Goal: Complete application form

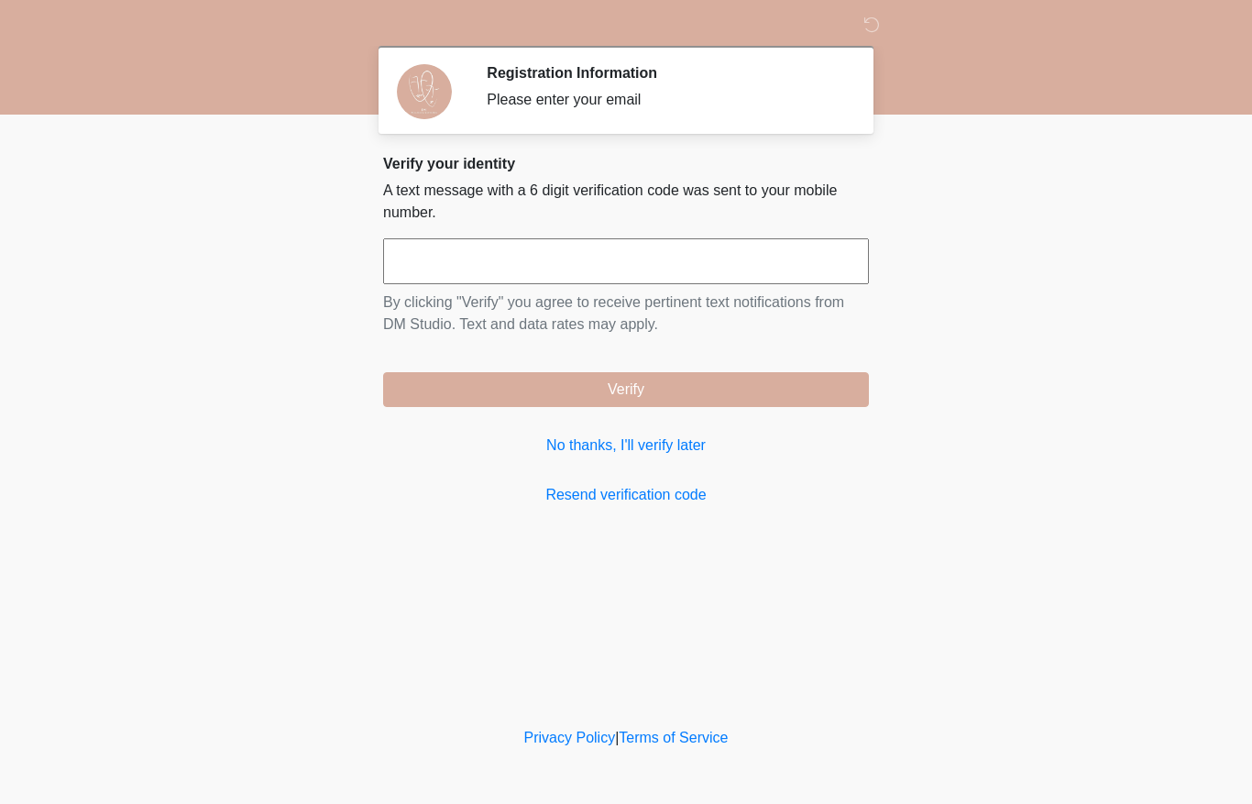
click at [419, 260] on input "text" at bounding box center [626, 261] width 486 height 46
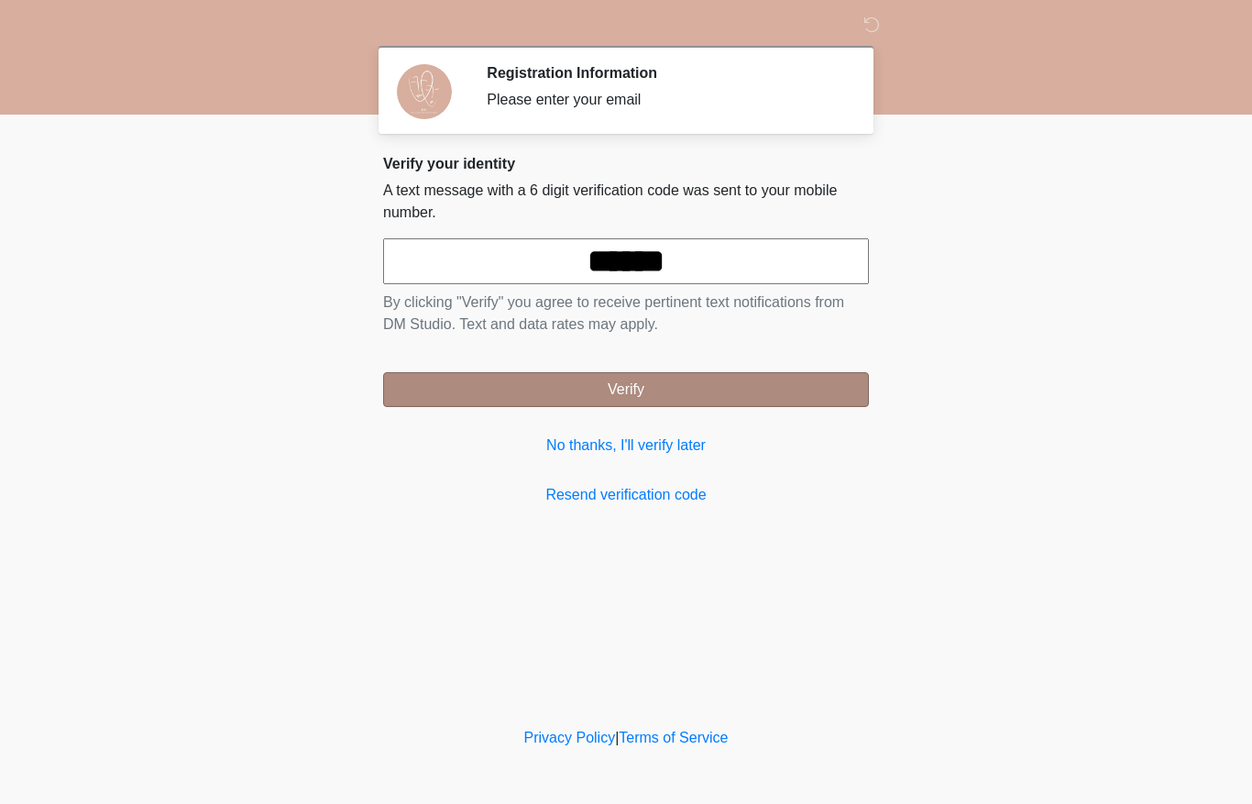
type input "******"
click at [800, 396] on button "Verify" at bounding box center [626, 389] width 486 height 35
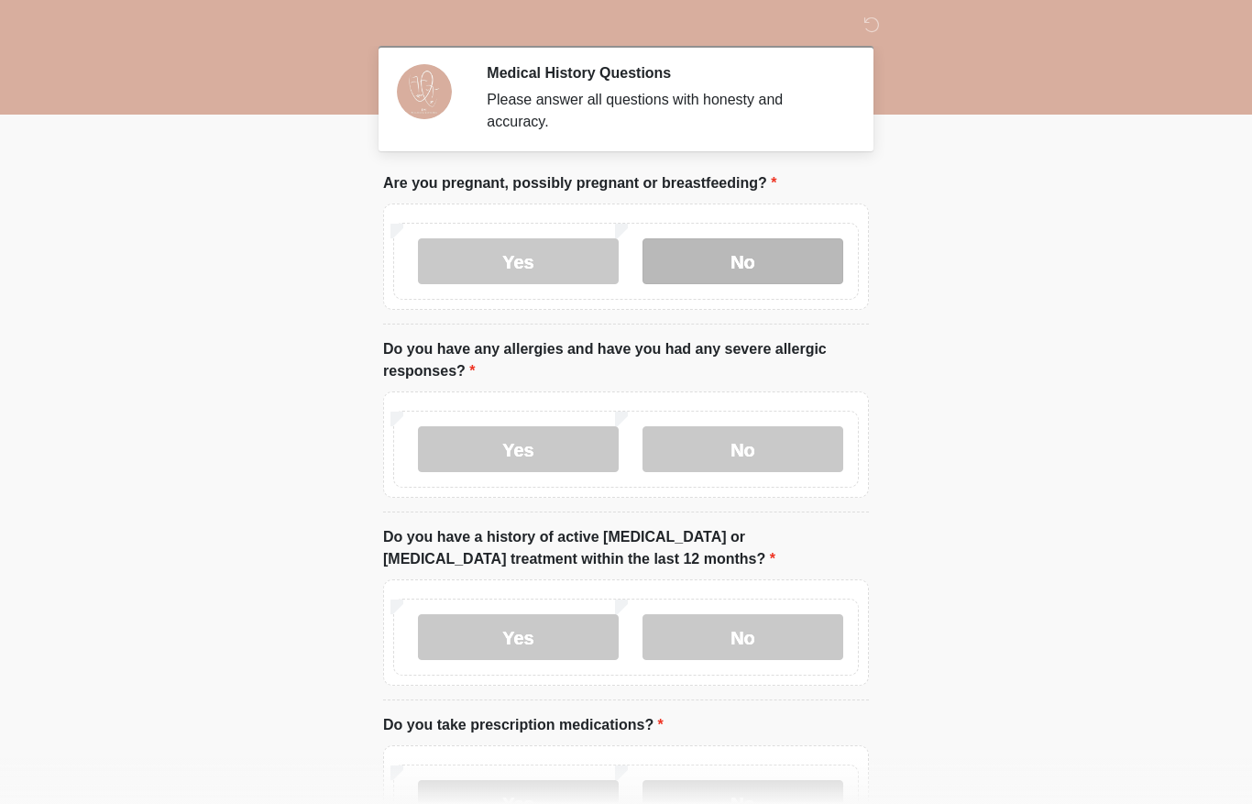
click at [785, 261] on label "No" at bounding box center [743, 261] width 201 height 46
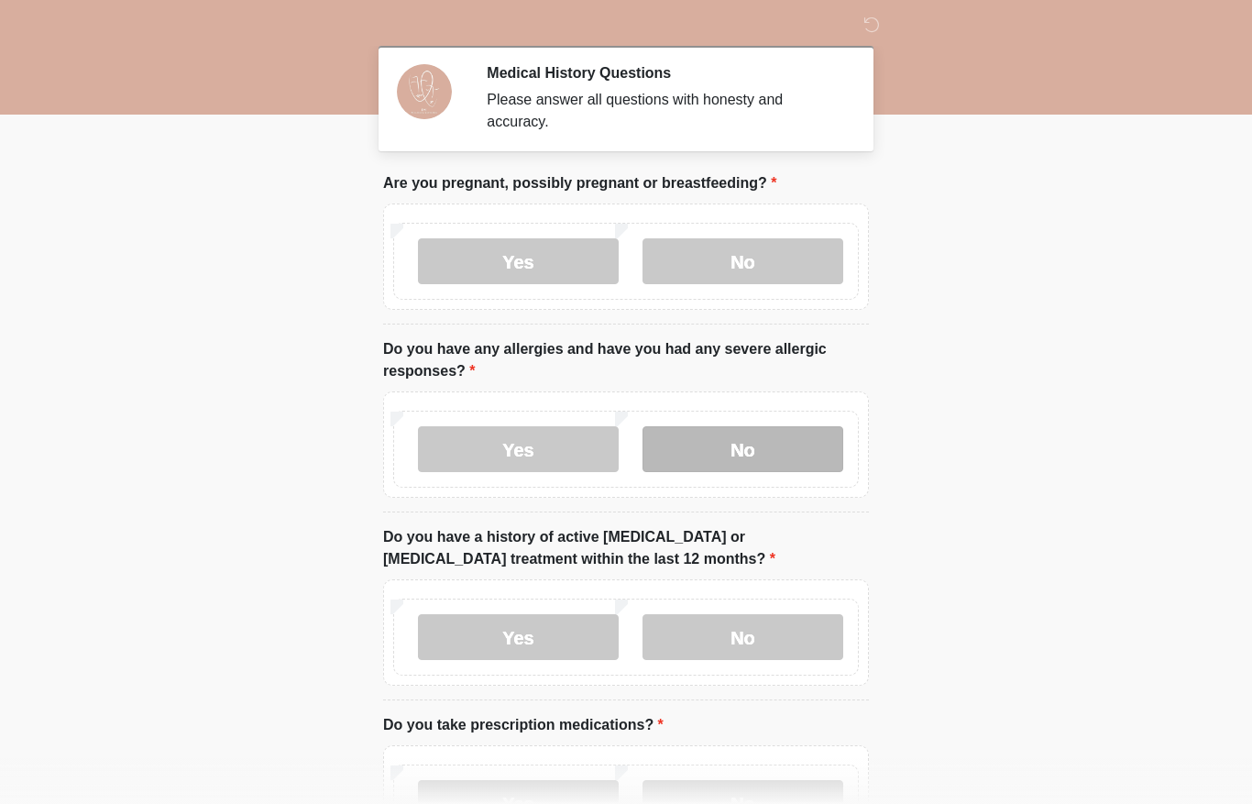
click at [785, 450] on label "No" at bounding box center [743, 449] width 201 height 46
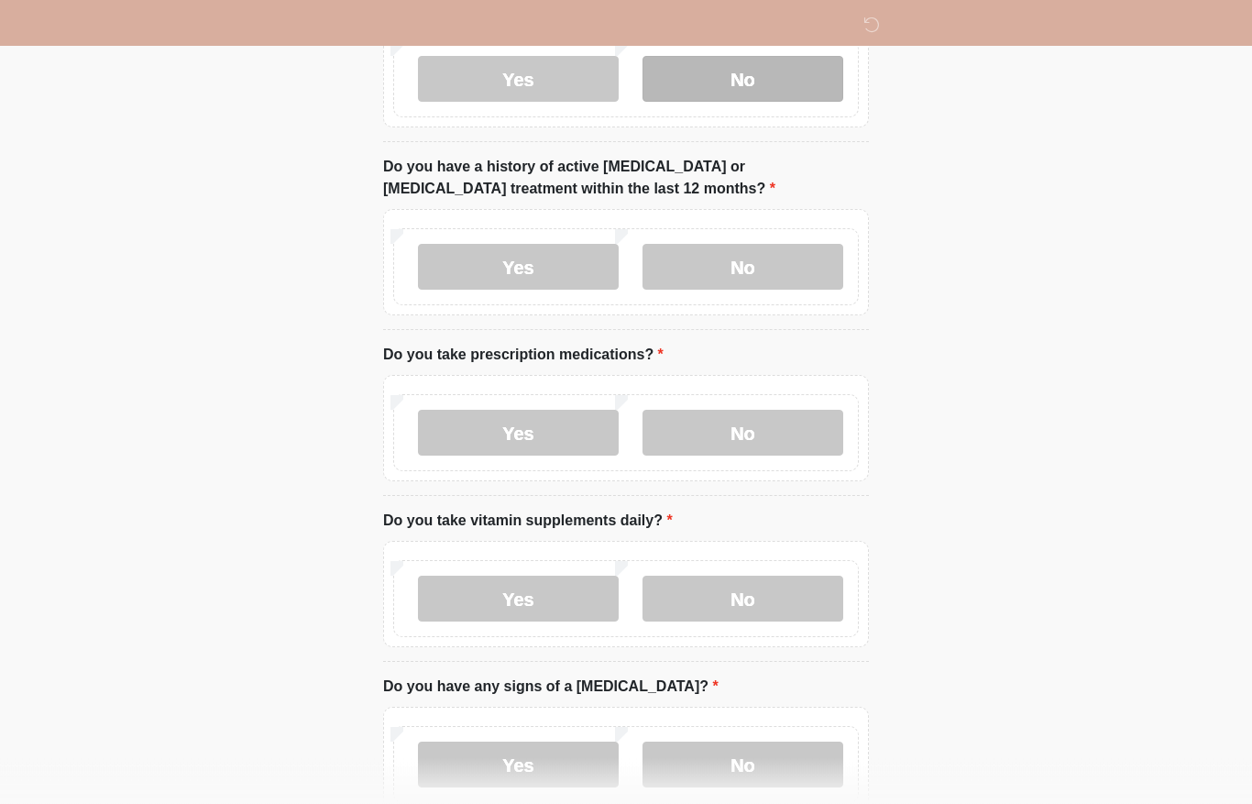
scroll to position [370, 0]
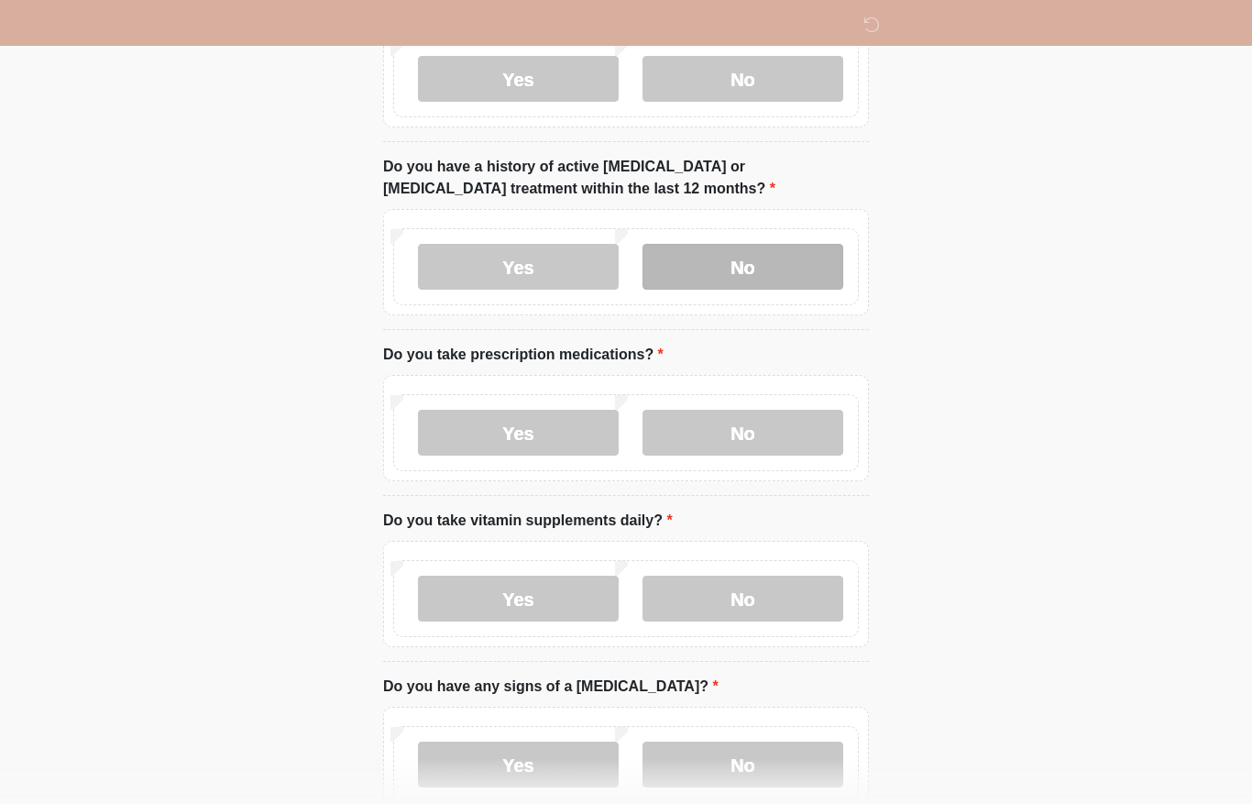
click at [785, 265] on label "No" at bounding box center [743, 267] width 201 height 46
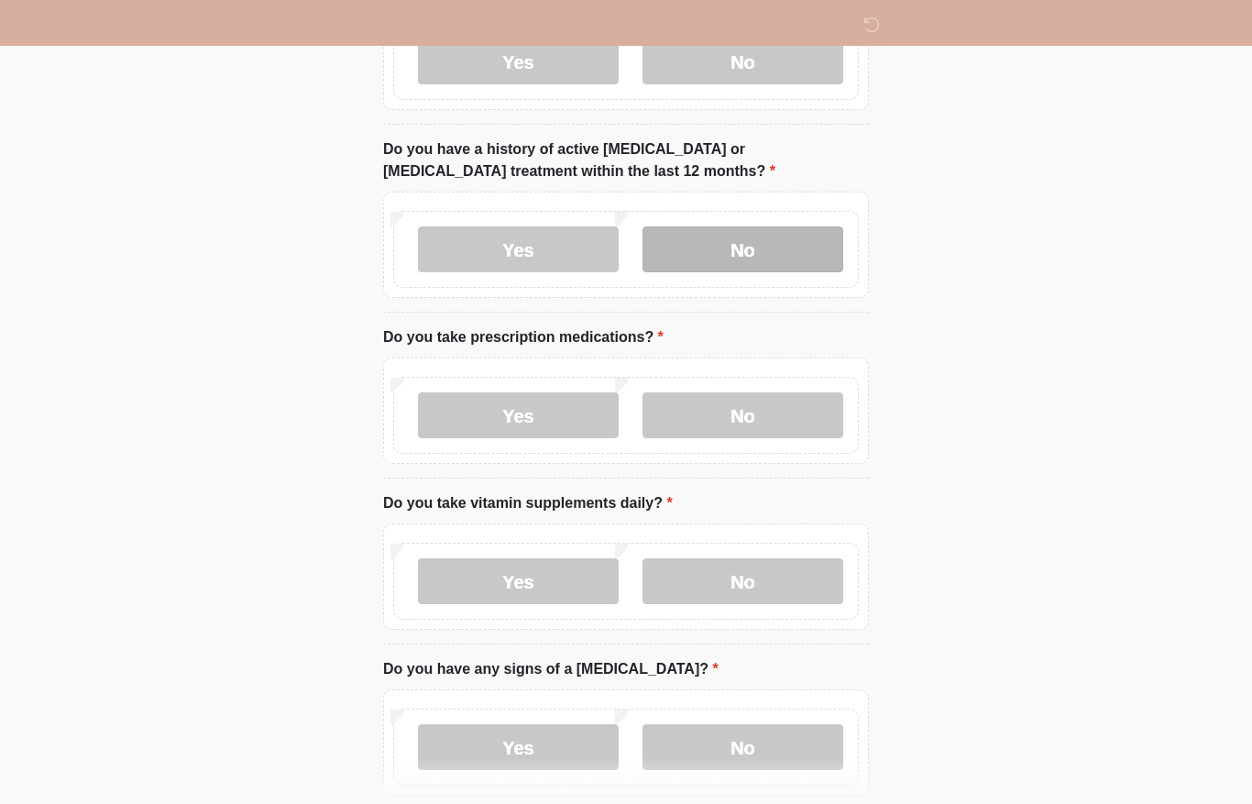
scroll to position [388, 0]
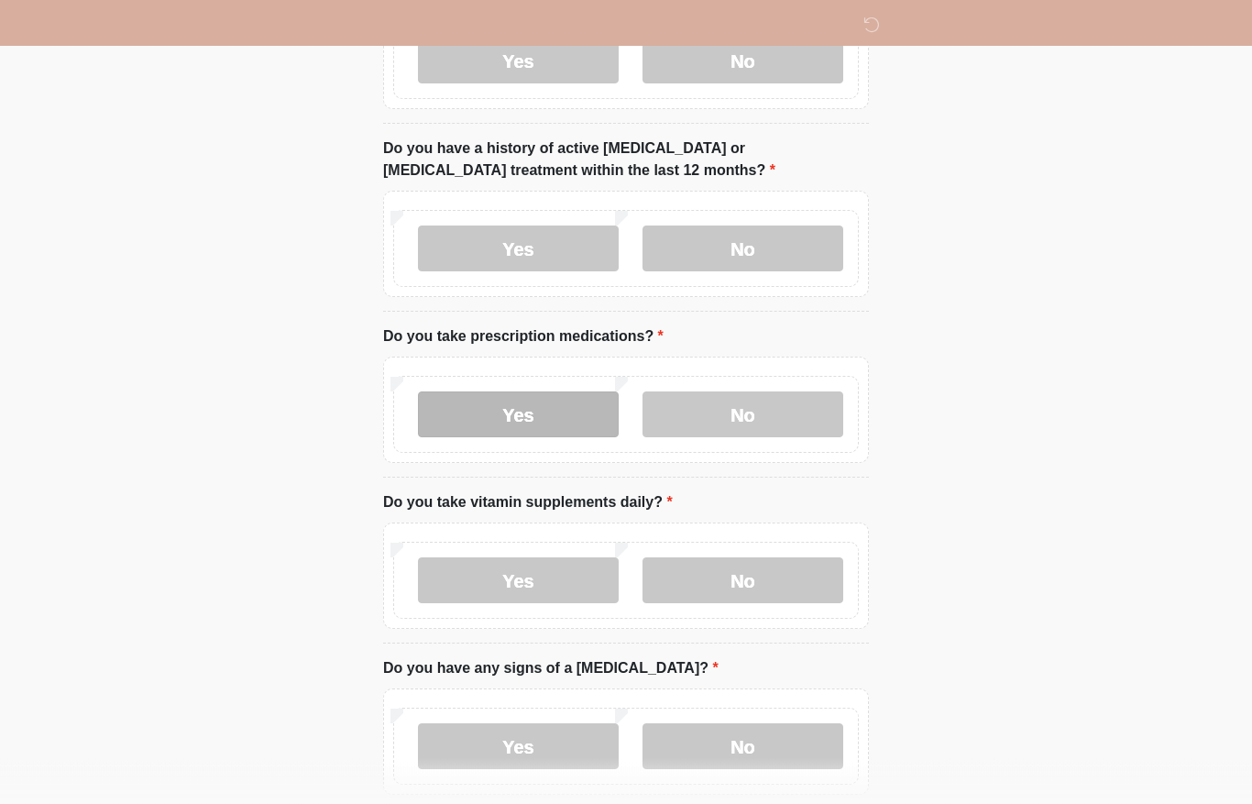
click at [560, 431] on label "Yes" at bounding box center [518, 415] width 201 height 46
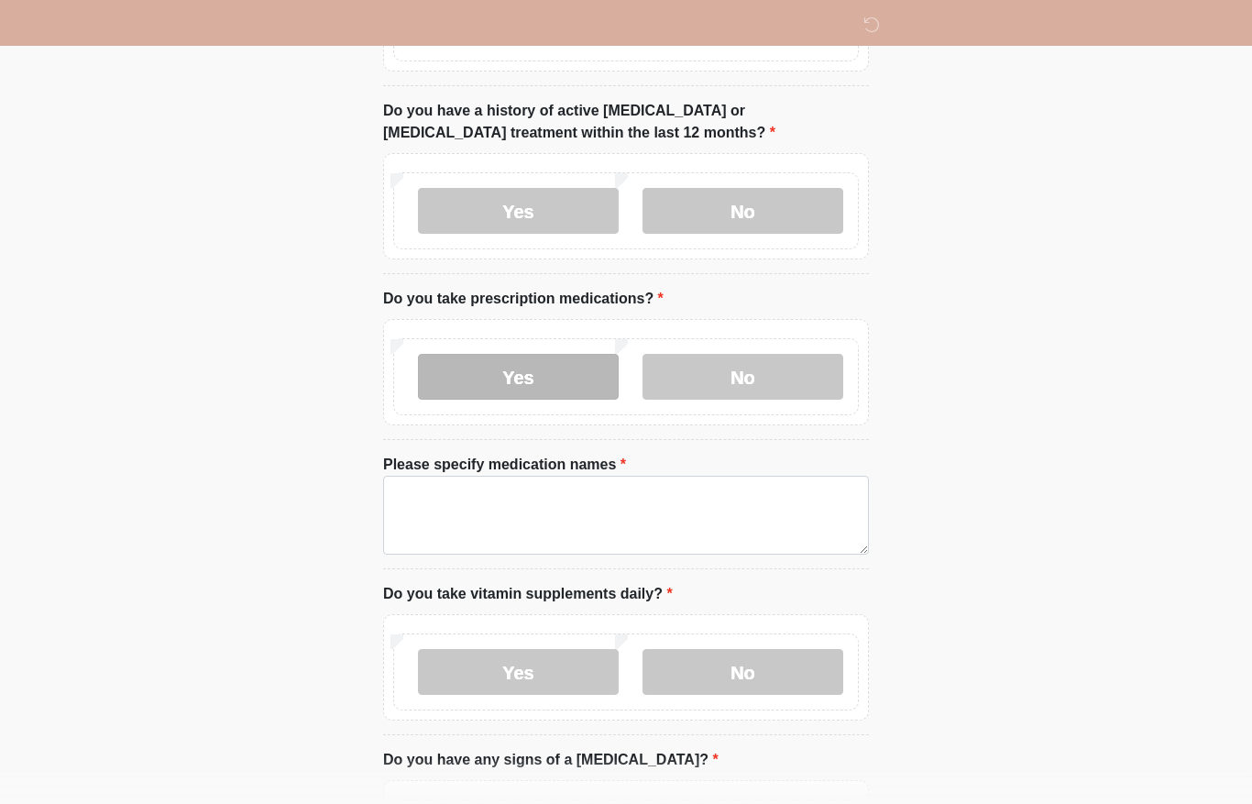
scroll to position [426, 0]
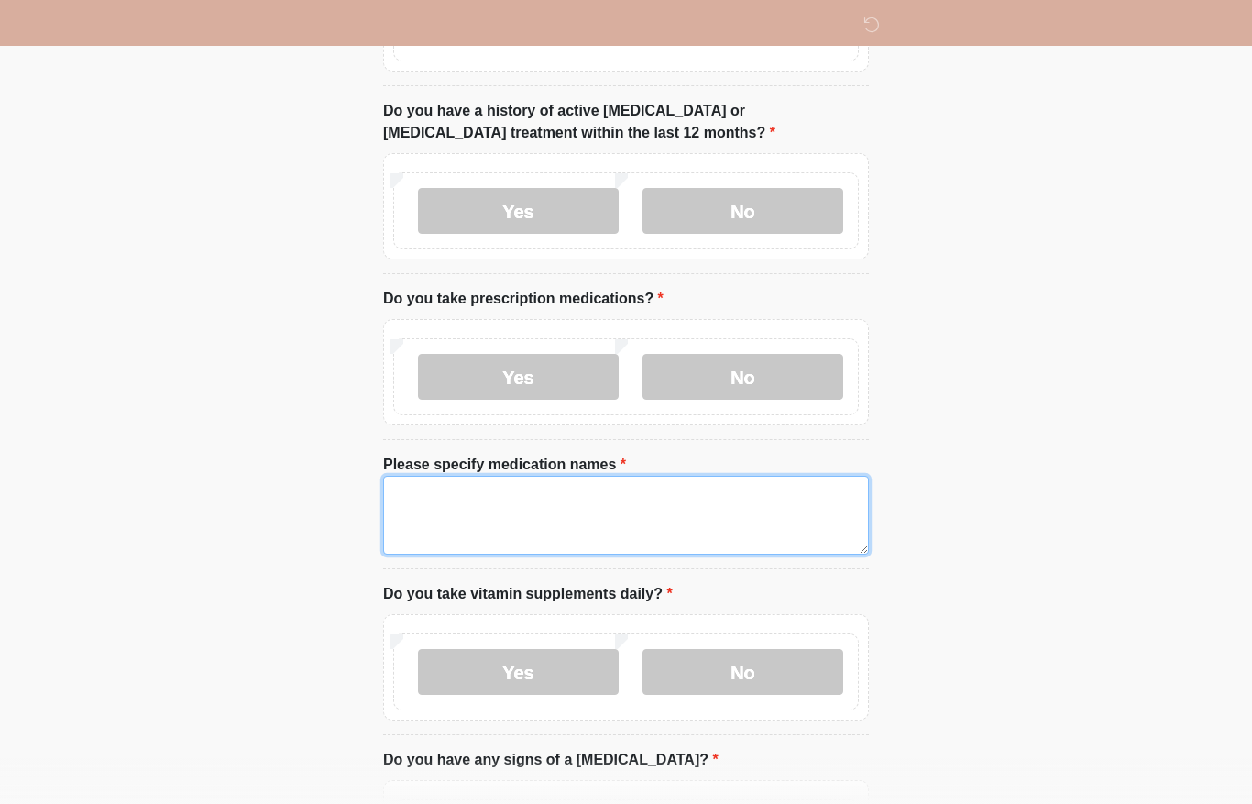
click at [760, 521] on textarea "Please specify medication names" at bounding box center [626, 515] width 486 height 79
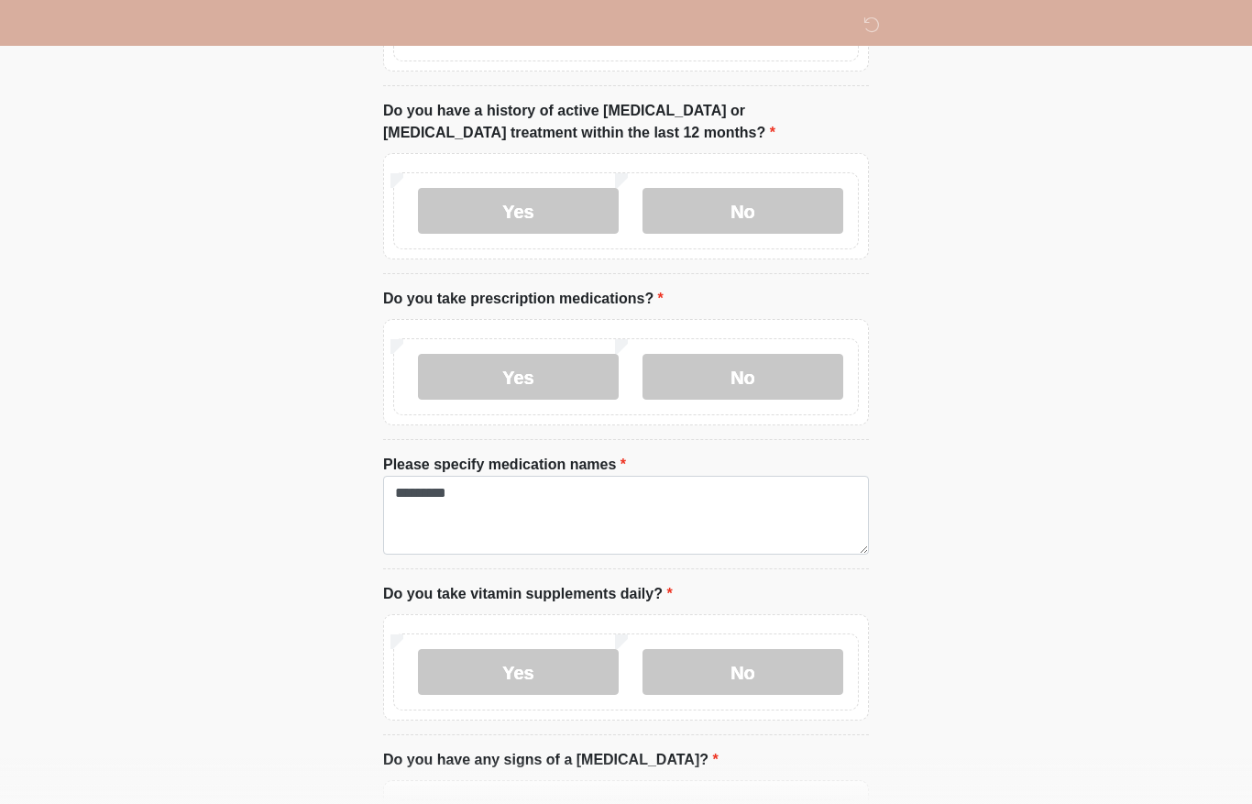
drag, startPoint x: 760, startPoint y: 521, endPoint x: 501, endPoint y: 506, distance: 259.9
click at [501, 506] on textarea "*********" at bounding box center [626, 515] width 486 height 79
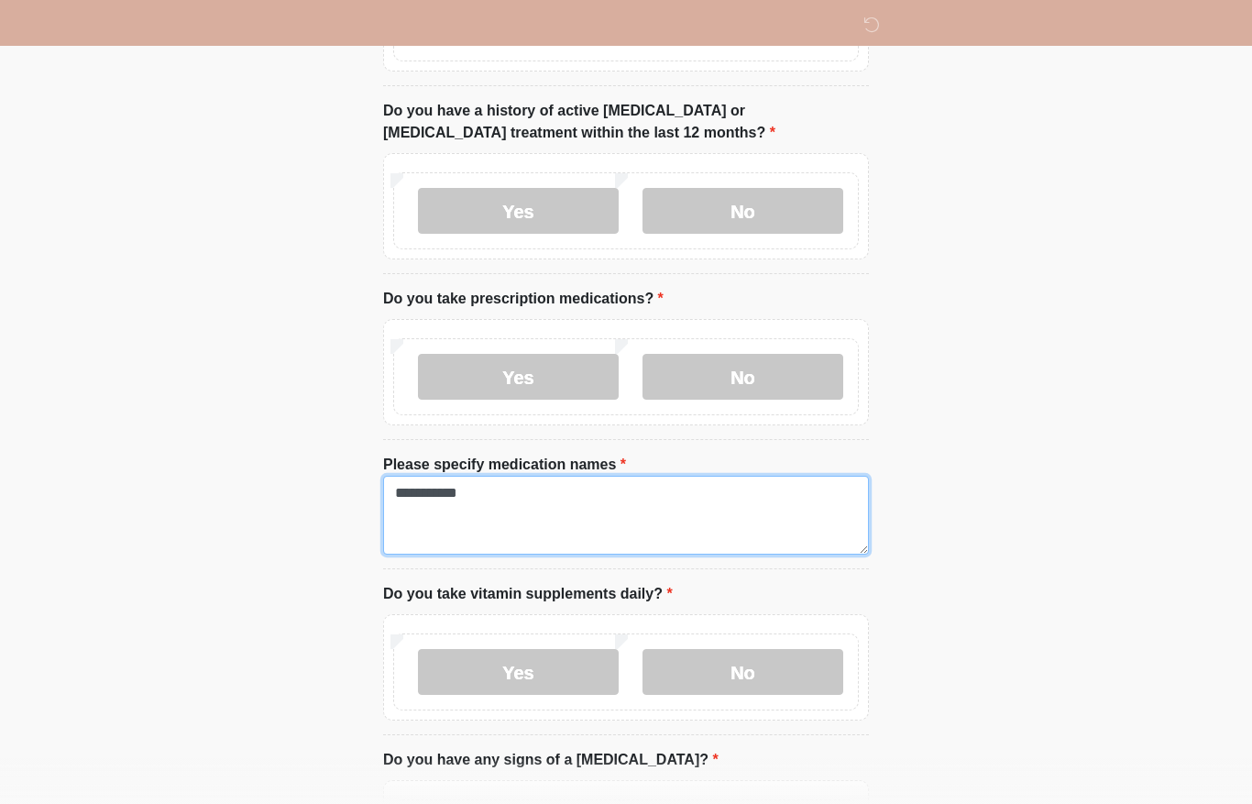
click at [481, 494] on textarea "**********" at bounding box center [626, 515] width 486 height 79
type textarea "**********"
drag, startPoint x: 481, startPoint y: 491, endPoint x: -1, endPoint y: -427, distance: 1037.6
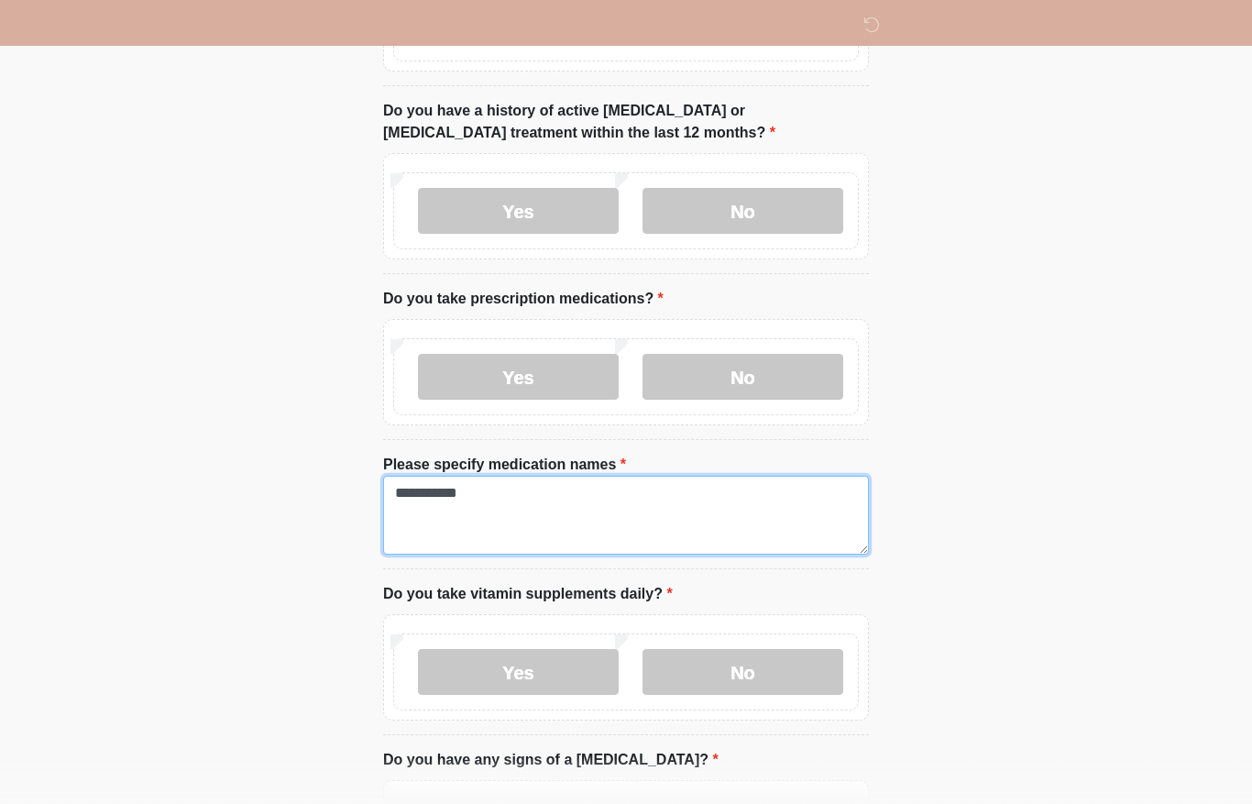
click at [485, 484] on textarea "**********" at bounding box center [626, 515] width 486 height 79
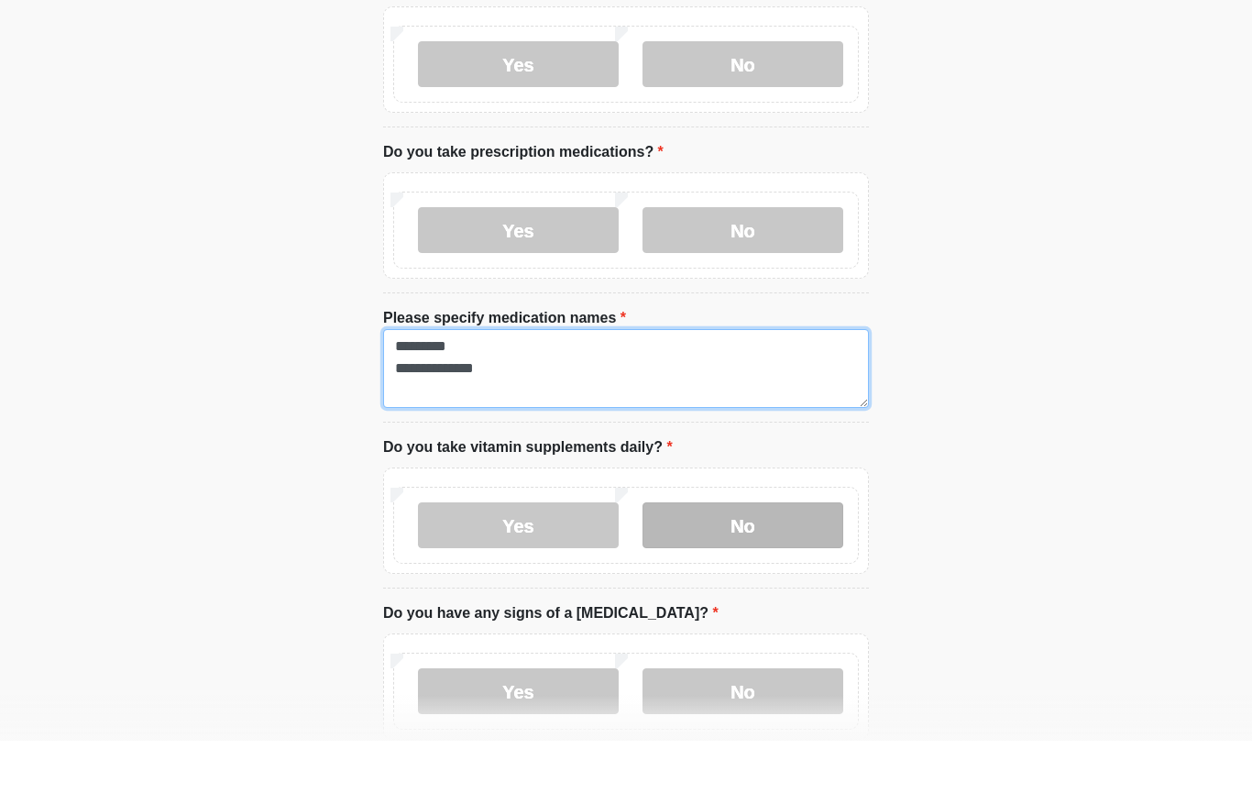
type textarea "**********"
click at [792, 566] on label "No" at bounding box center [743, 589] width 201 height 46
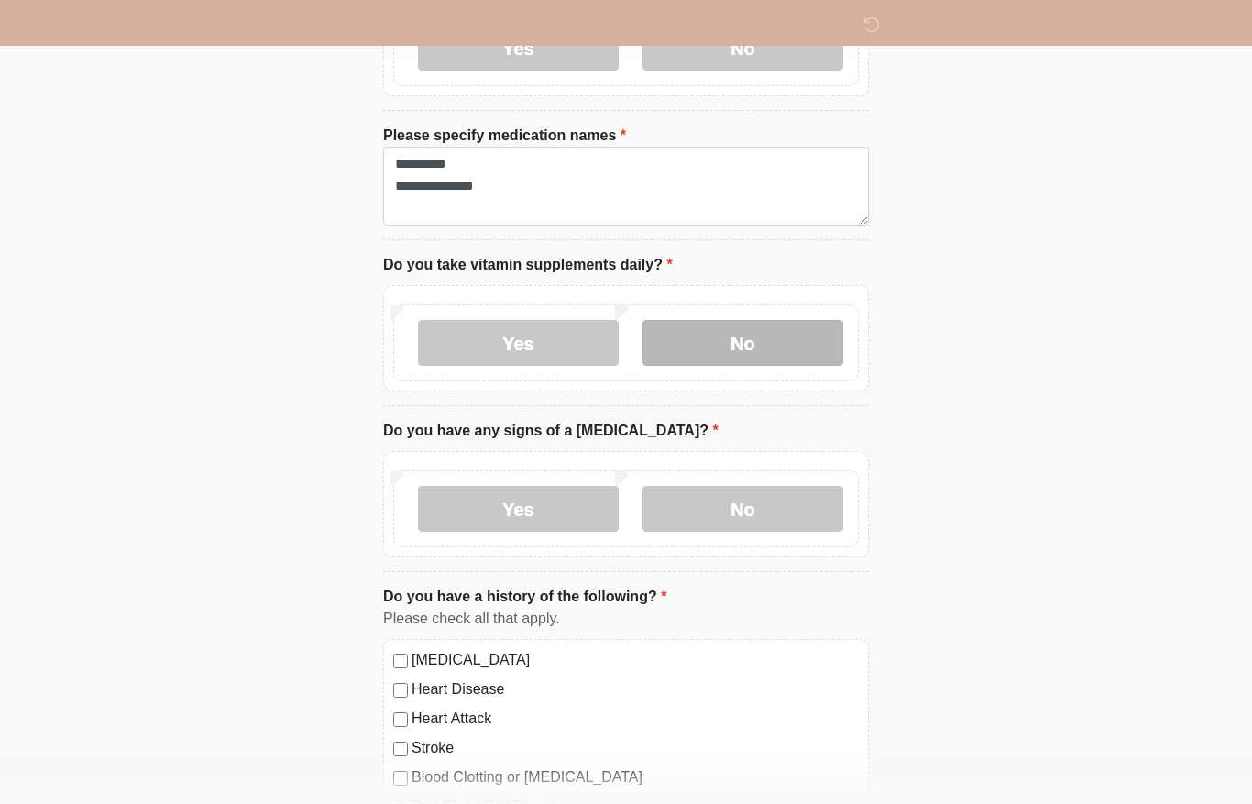
scroll to position [765, 0]
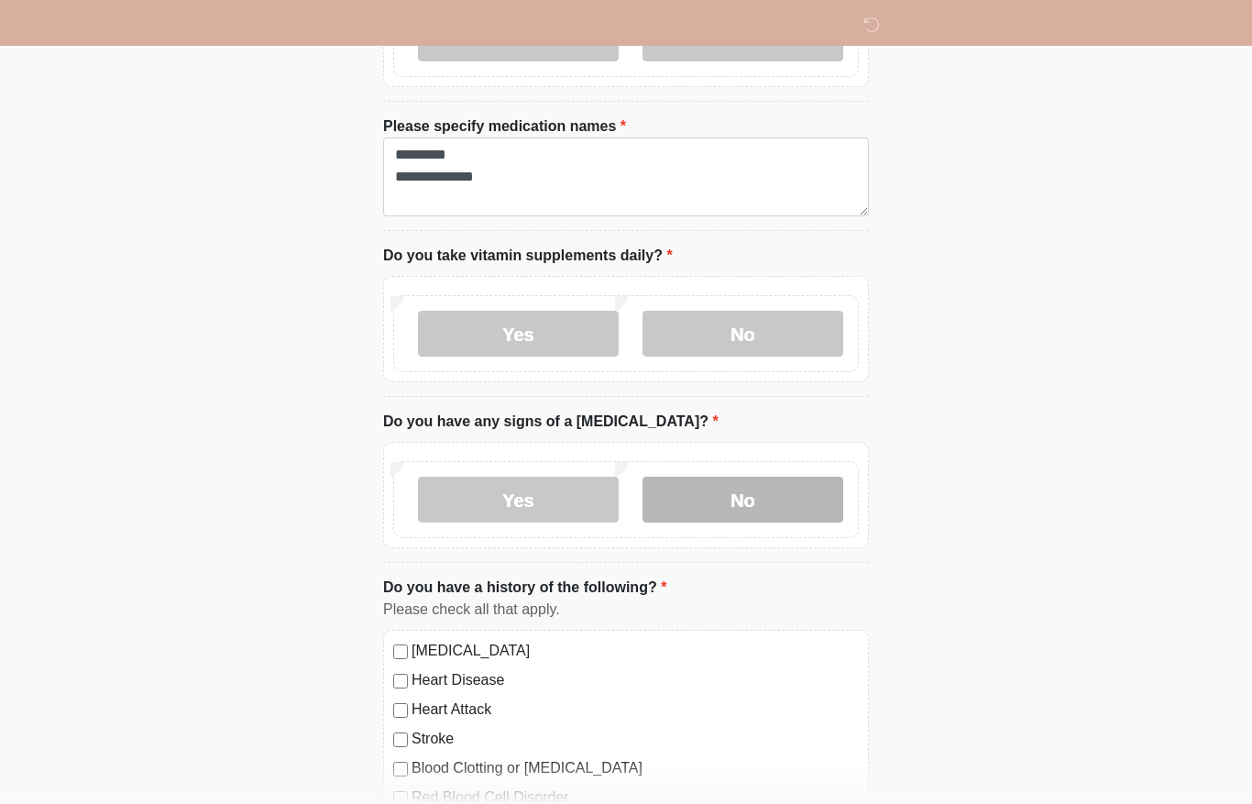
click at [810, 505] on label "No" at bounding box center [743, 500] width 201 height 46
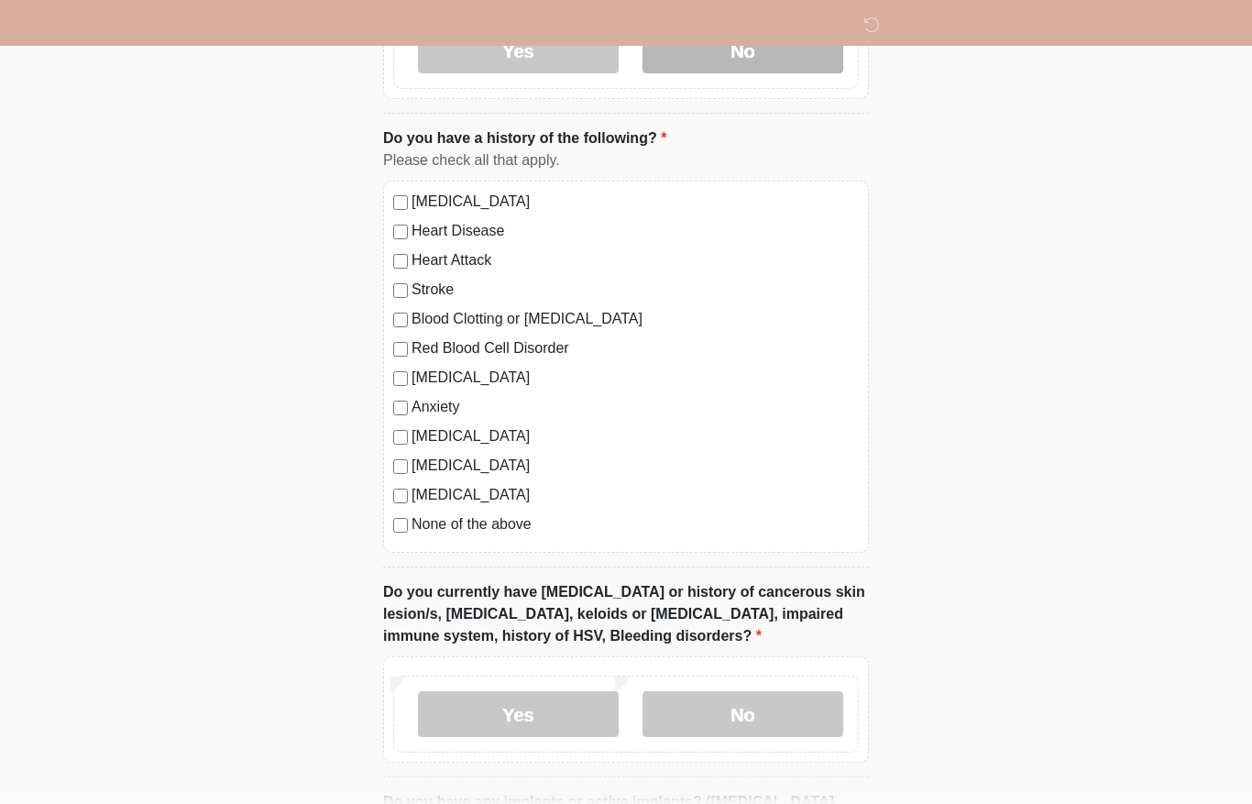
scroll to position [1216, 0]
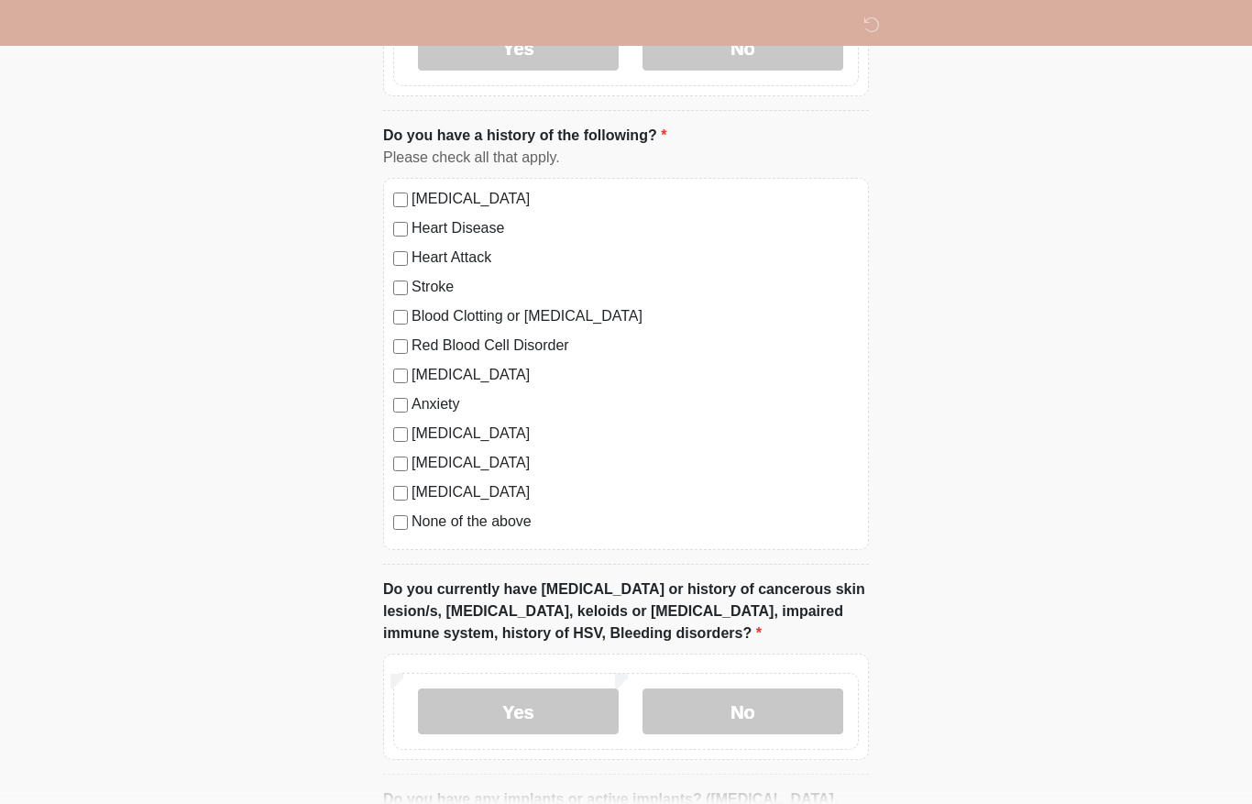
click at [442, 489] on label "Diabetes" at bounding box center [635, 493] width 447 height 22
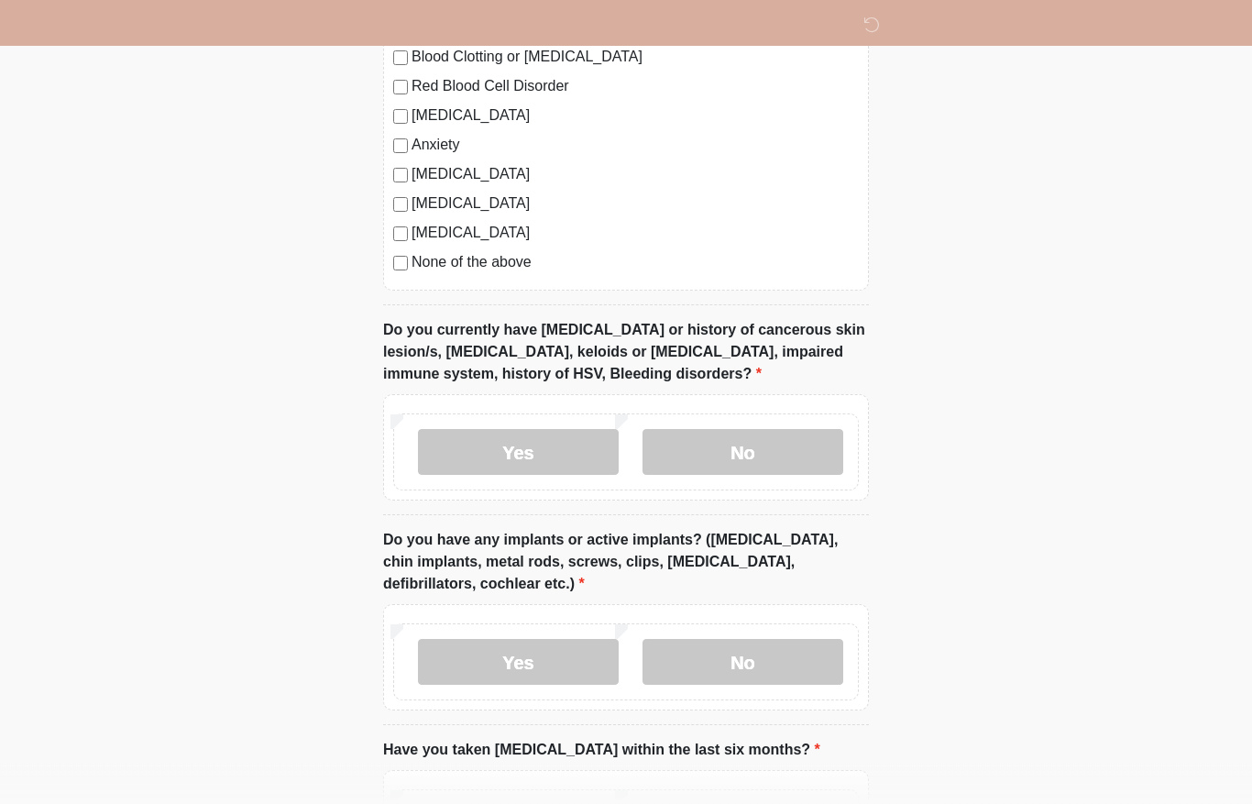
scroll to position [1478, 0]
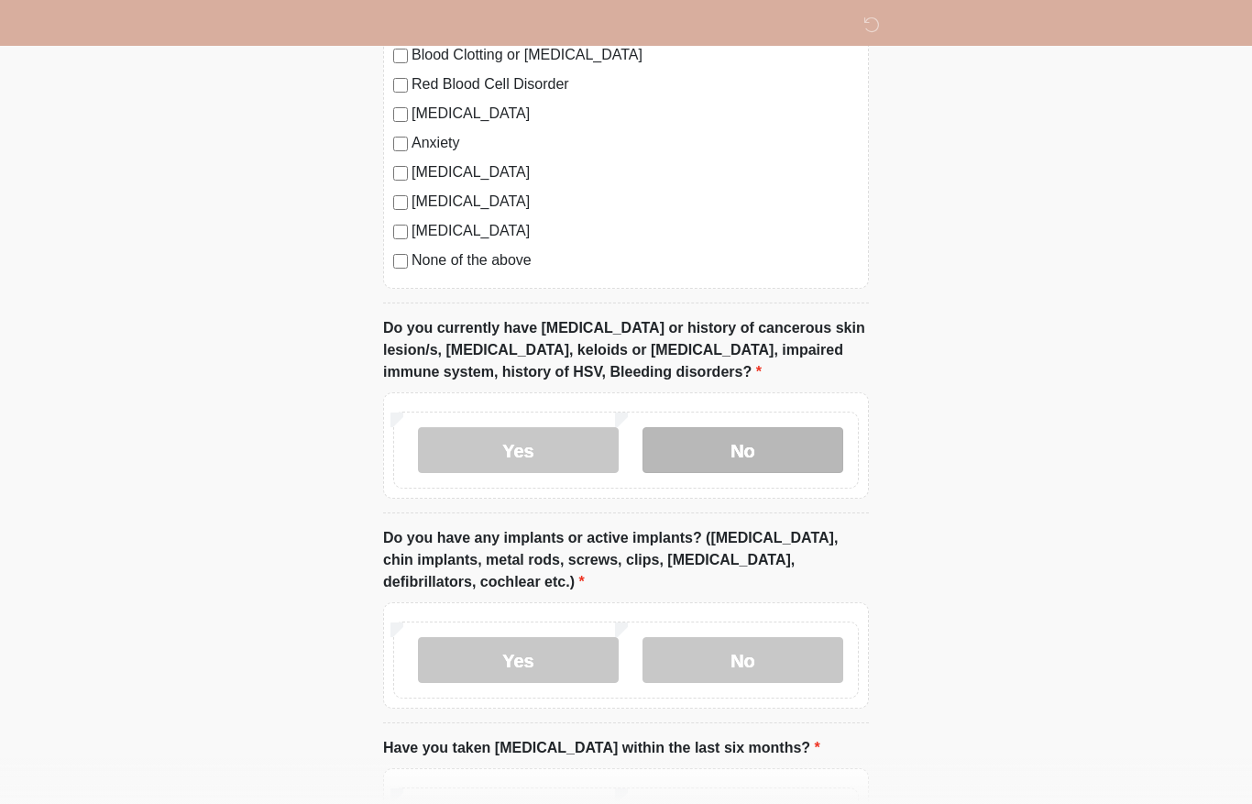
click at [837, 456] on label "No" at bounding box center [743, 450] width 201 height 46
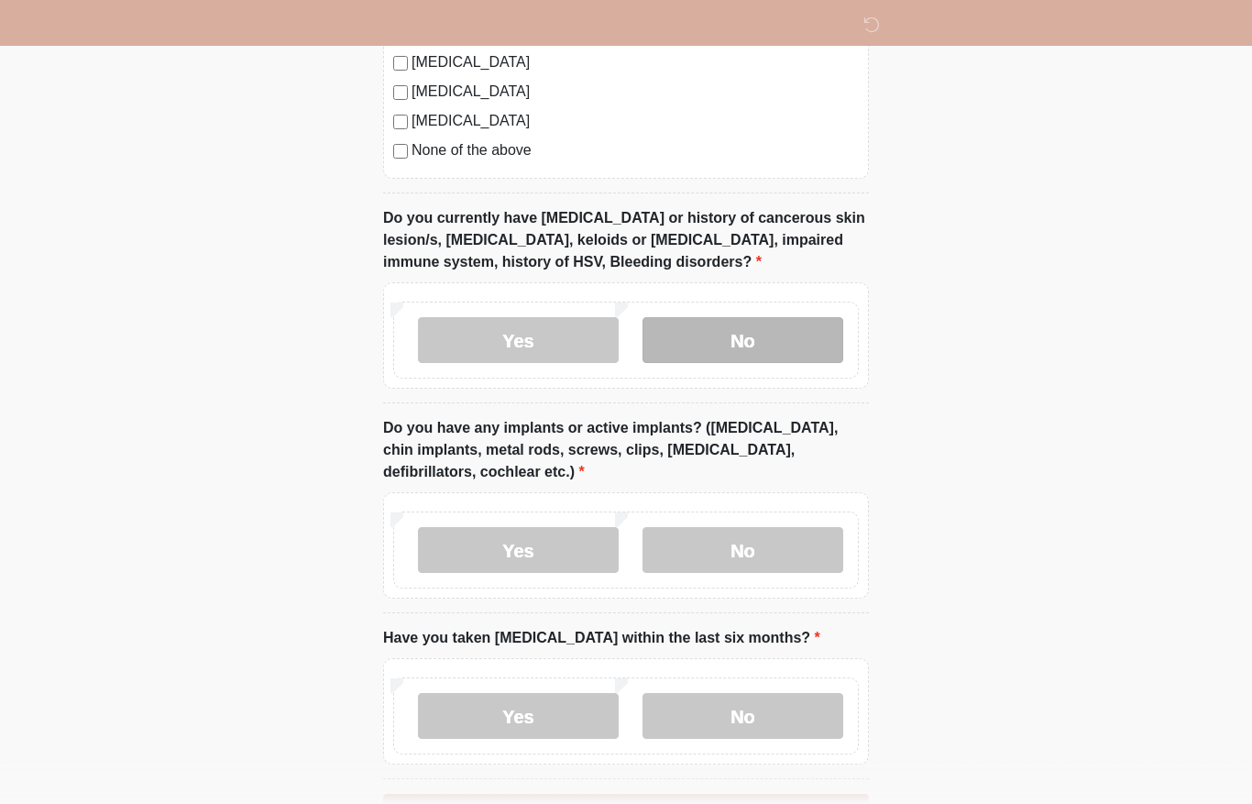
scroll to position [1612, 0]
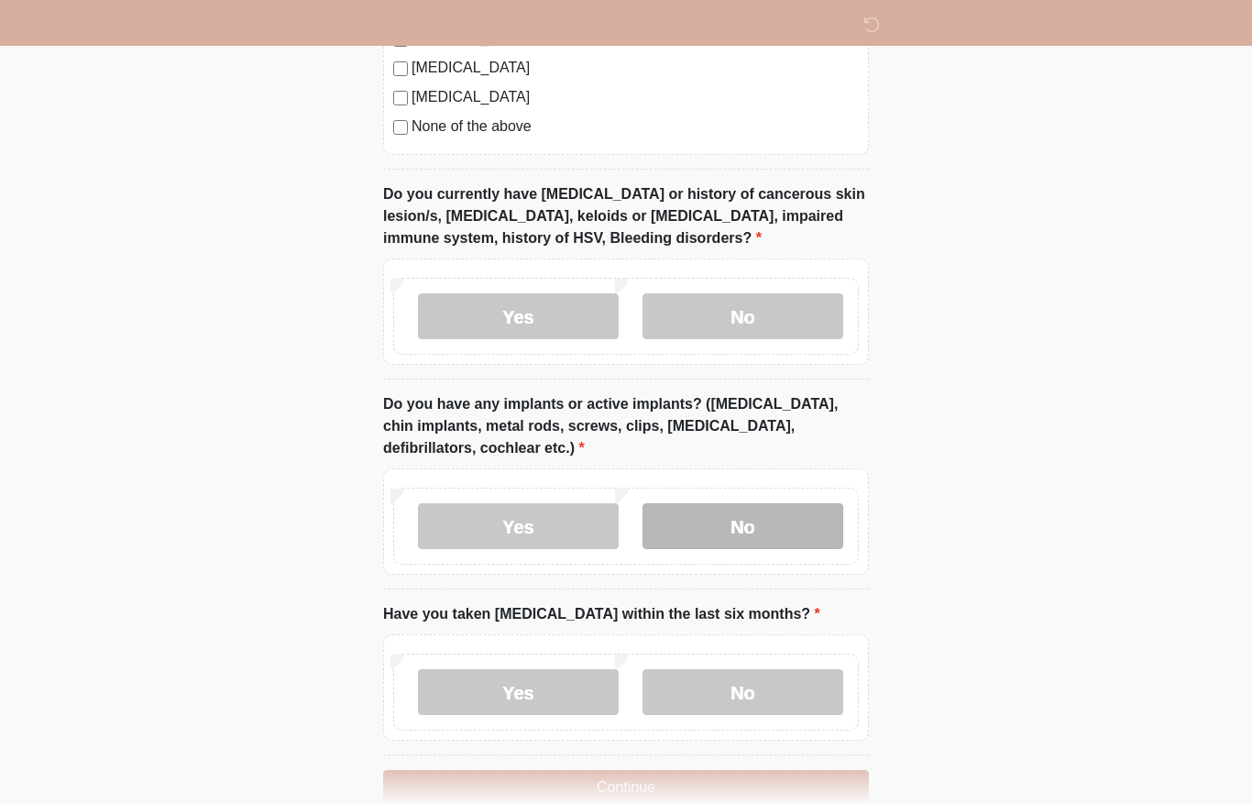
click at [773, 537] on label "No" at bounding box center [743, 526] width 201 height 46
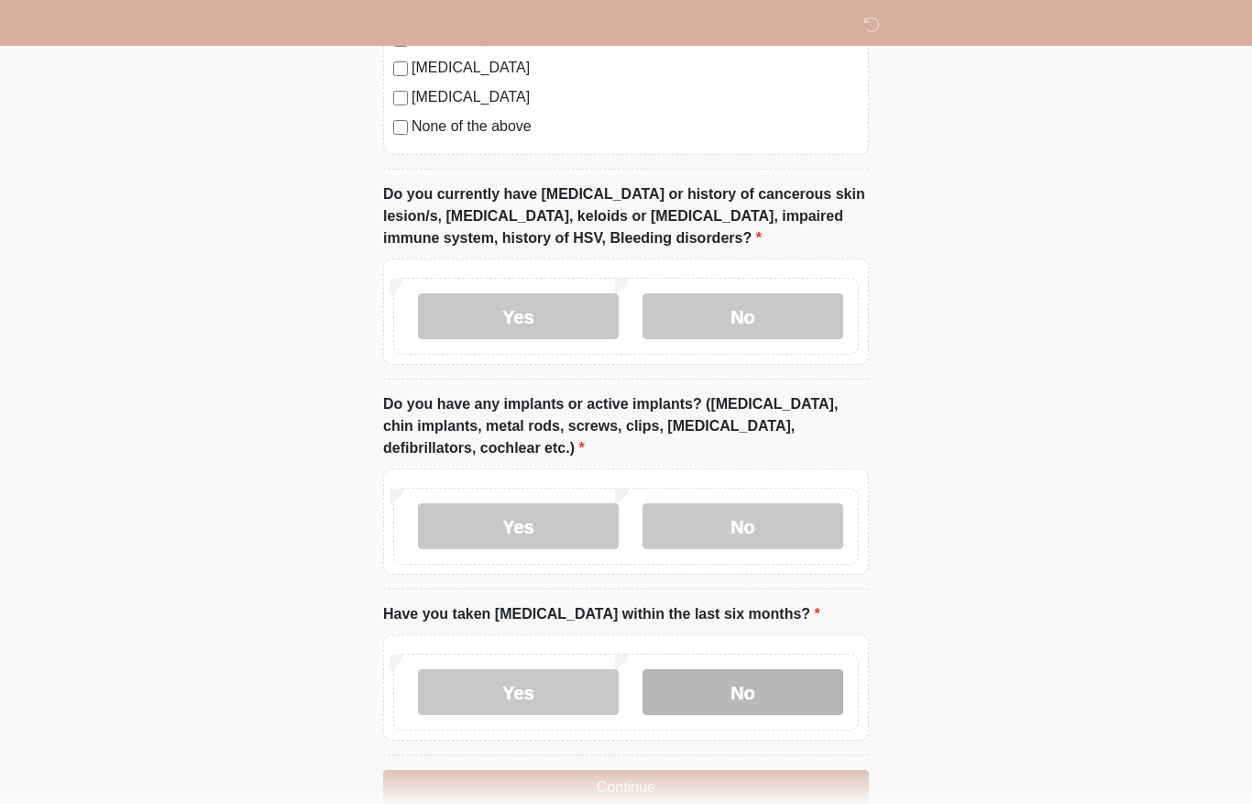
click at [800, 680] on label "No" at bounding box center [743, 692] width 201 height 46
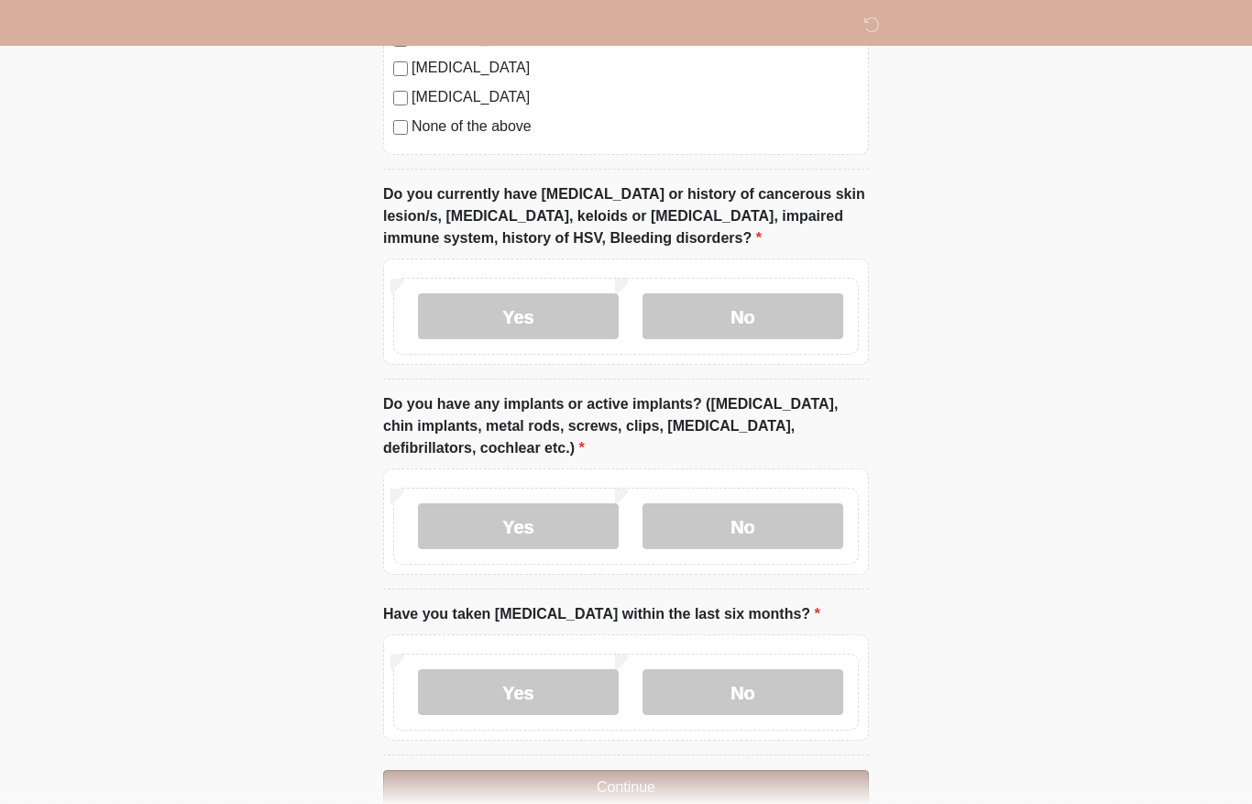
click at [651, 789] on button "Continue" at bounding box center [626, 787] width 486 height 35
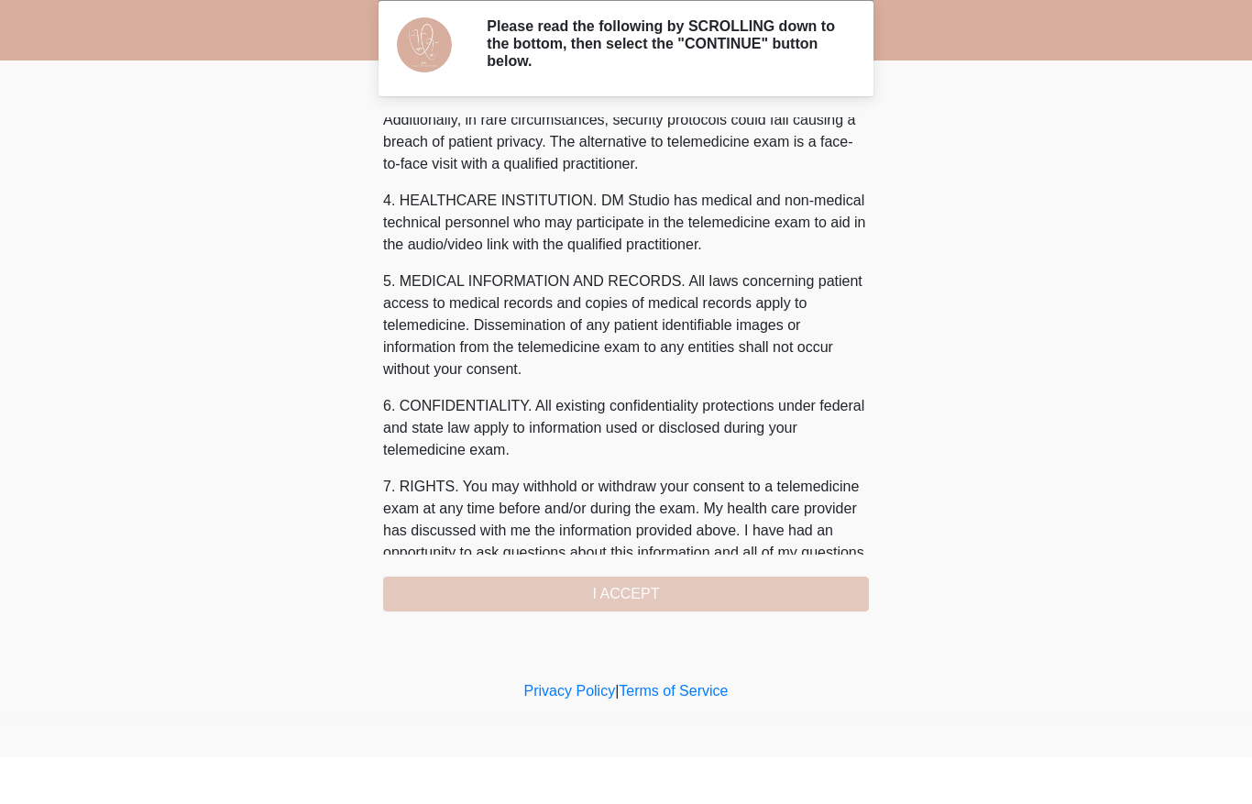
scroll to position [0, 0]
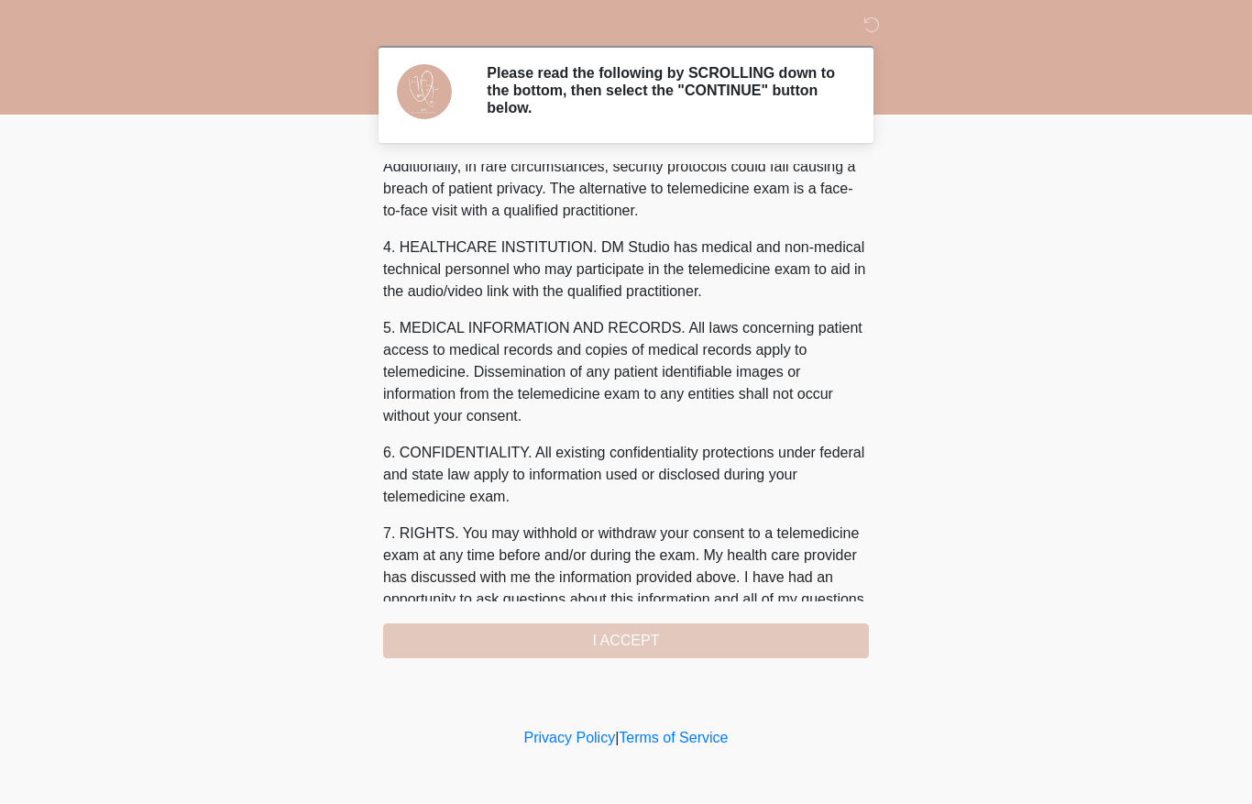
click at [616, 631] on div "1. PURPOSE. The purpose of this form is to obtain your consent for a telemedici…" at bounding box center [626, 411] width 486 height 494
click at [670, 637] on div "1. PURPOSE. The purpose of this form is to obtain your consent for a telemedici…" at bounding box center [626, 411] width 486 height 494
click at [671, 623] on div "1. PURPOSE. The purpose of this form is to obtain your consent for a telemedici…" at bounding box center [626, 411] width 486 height 494
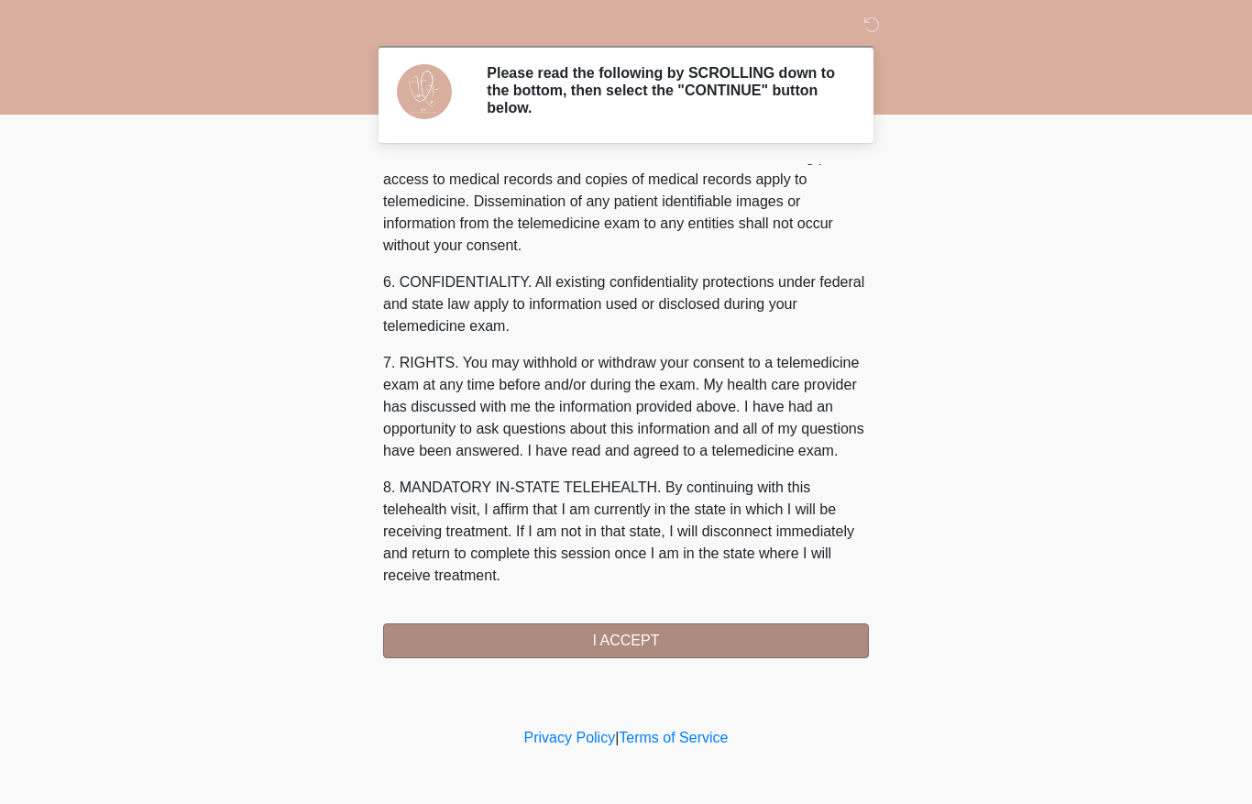
click at [645, 633] on button "I ACCEPT" at bounding box center [626, 640] width 486 height 35
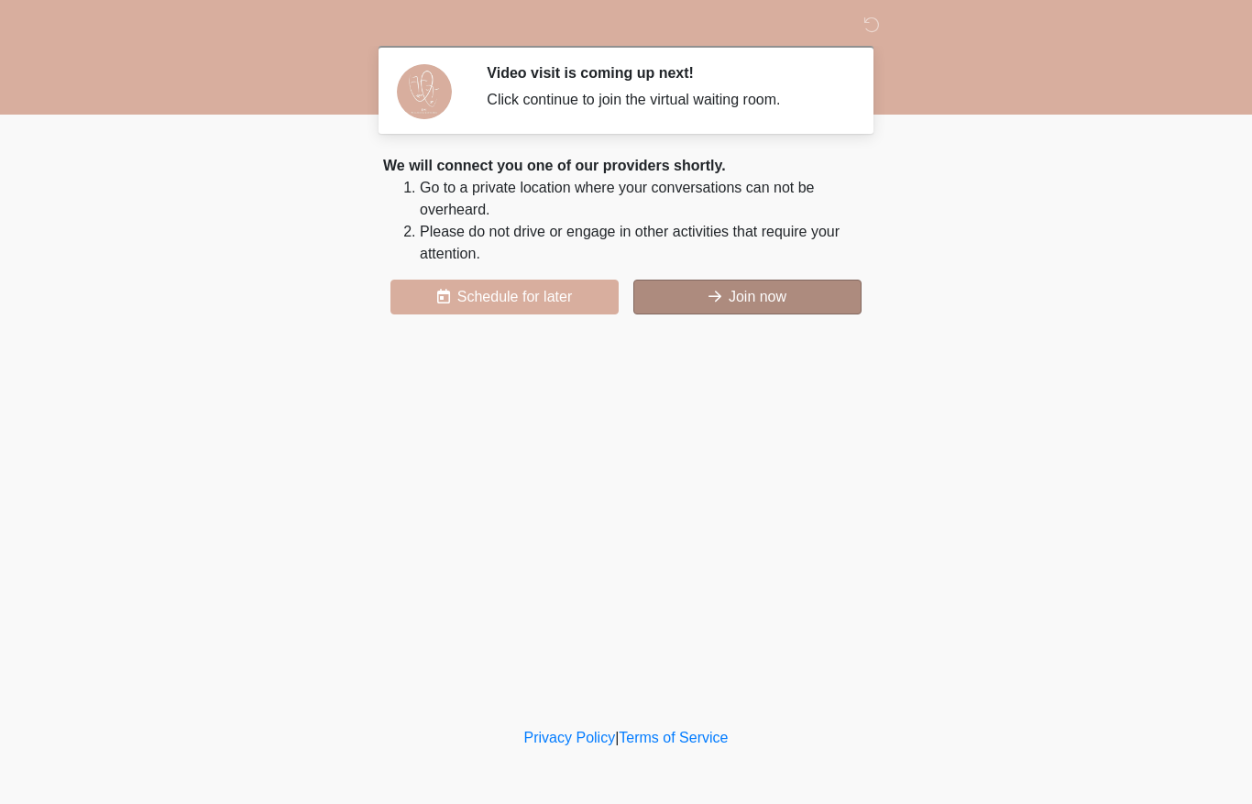
click at [784, 299] on button "Join now" at bounding box center [748, 297] width 228 height 35
